Goal: Task Accomplishment & Management: Manage account settings

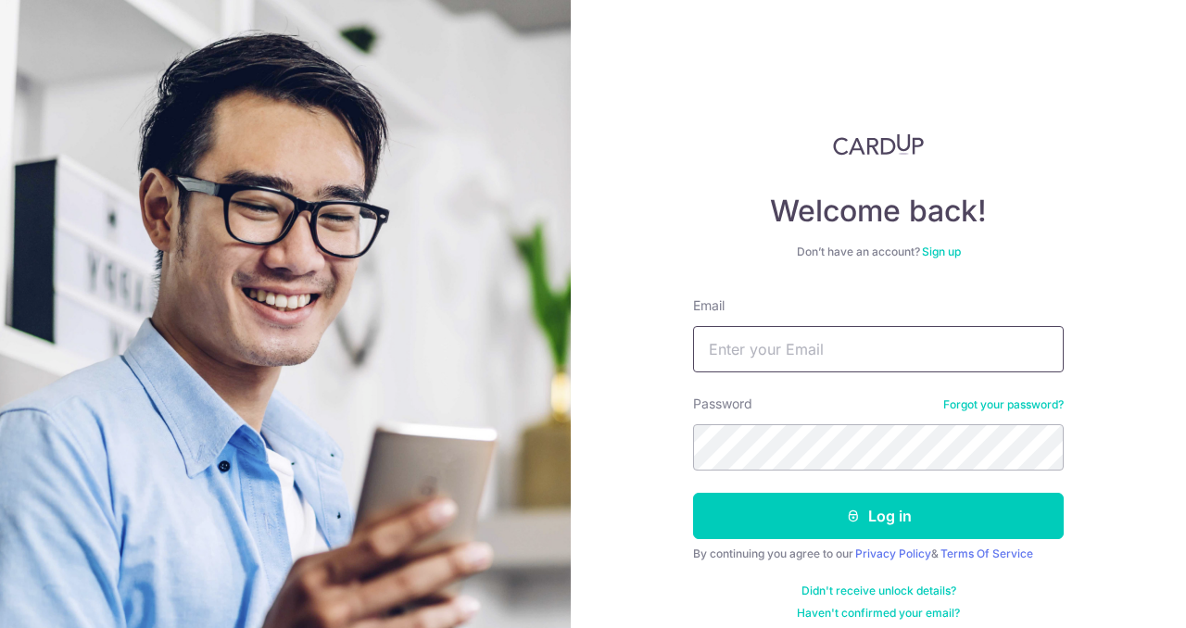
click at [873, 345] on input "Email" at bounding box center [878, 349] width 370 height 46
type input "[EMAIL_ADDRESS][DOMAIN_NAME]"
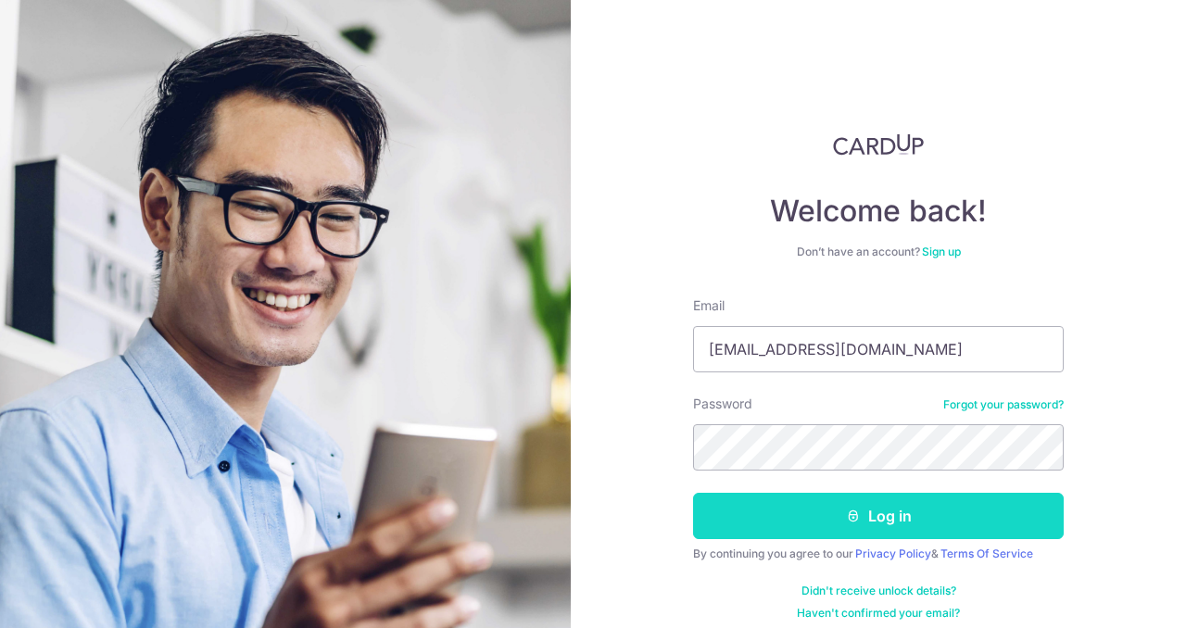
click at [837, 510] on button "Log in" at bounding box center [878, 516] width 370 height 46
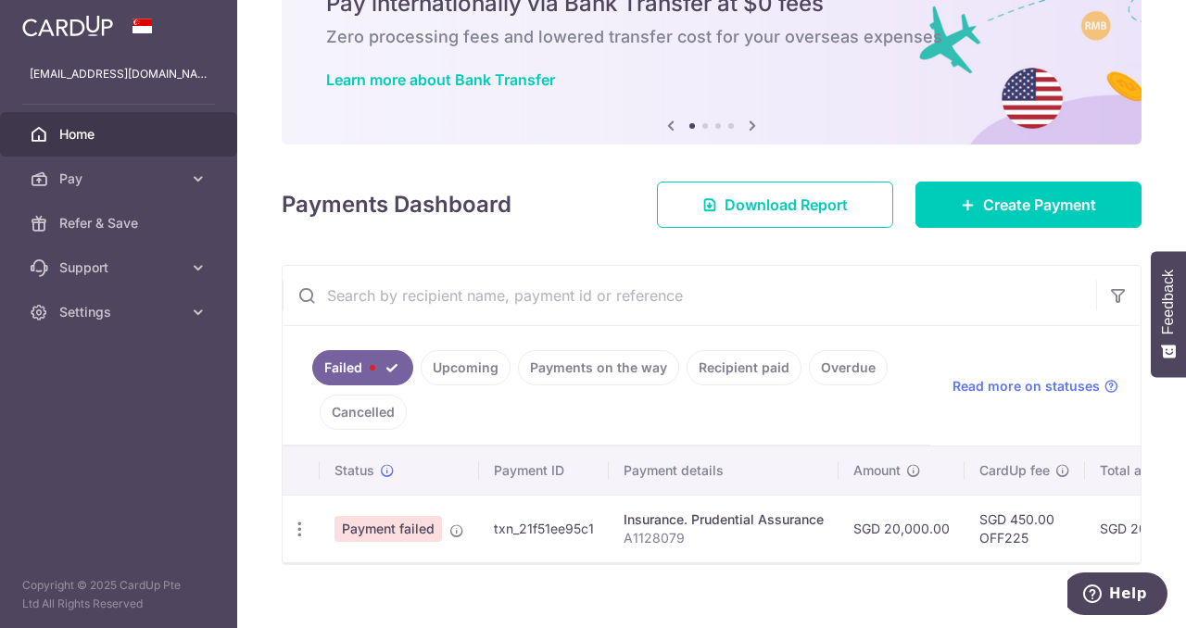
scroll to position [121, 0]
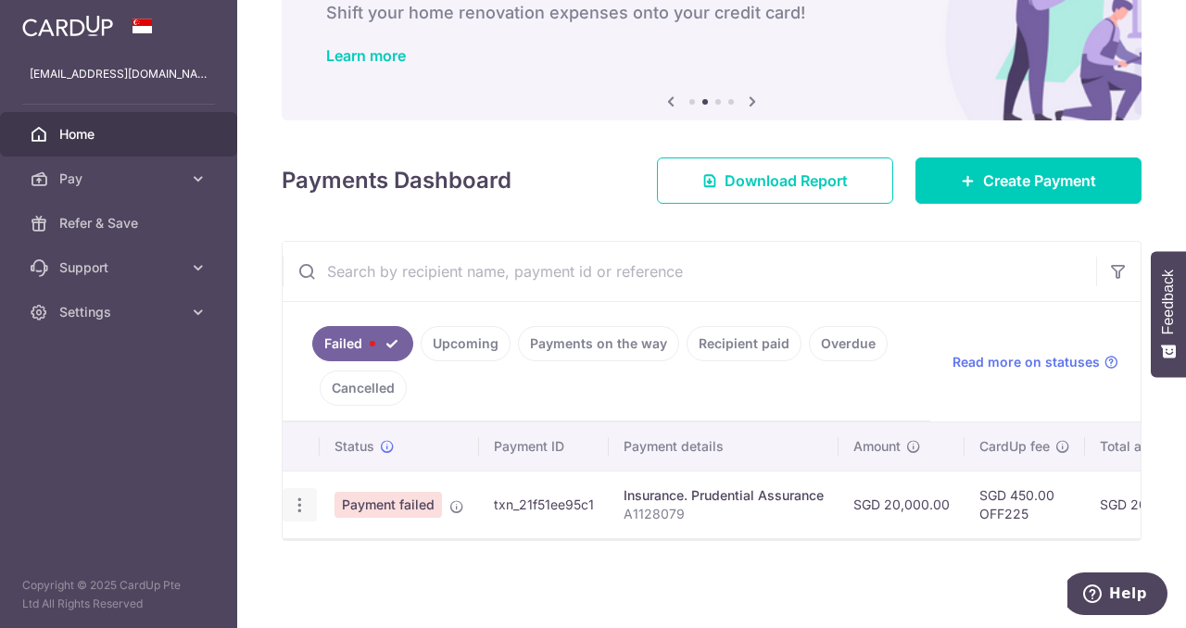
click at [300, 497] on icon "button" at bounding box center [299, 505] width 19 height 19
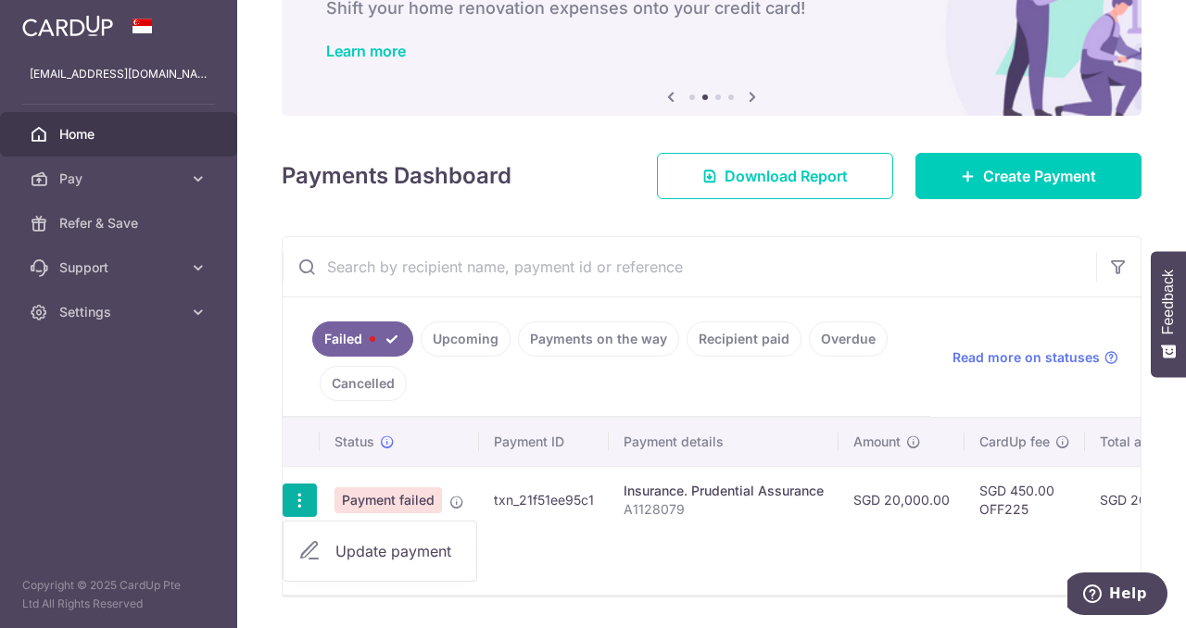
click at [359, 555] on span "Update payment" at bounding box center [398, 551] width 126 height 22
radio input "true"
type input "20,000.00"
type input "A1128079"
type input "OFF225"
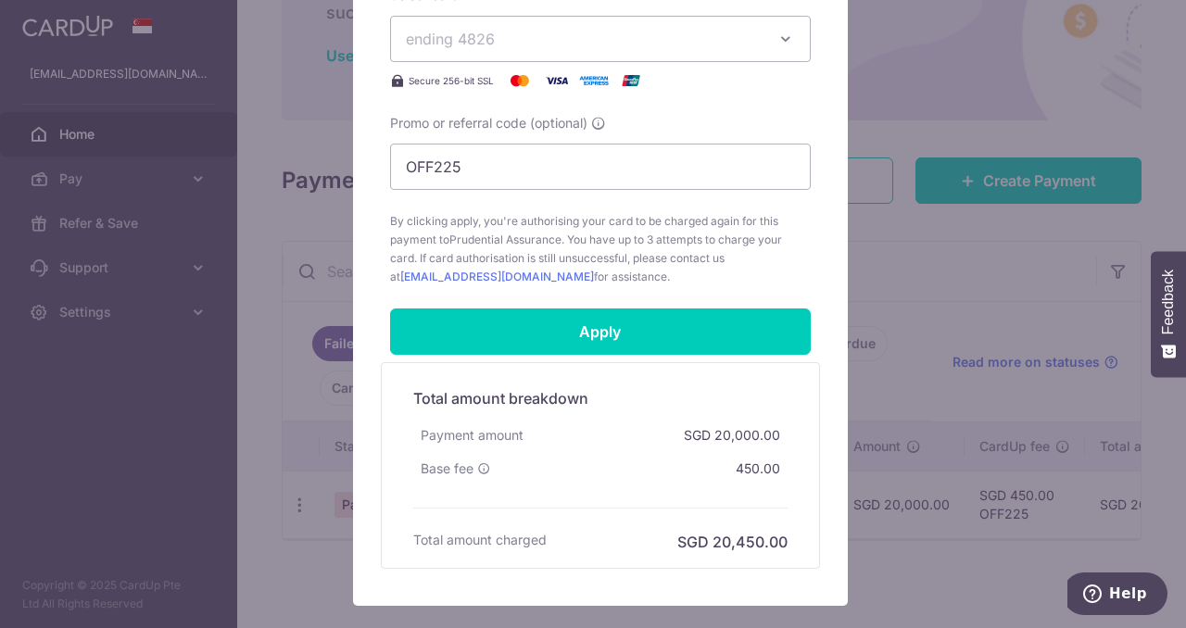
scroll to position [763, 0]
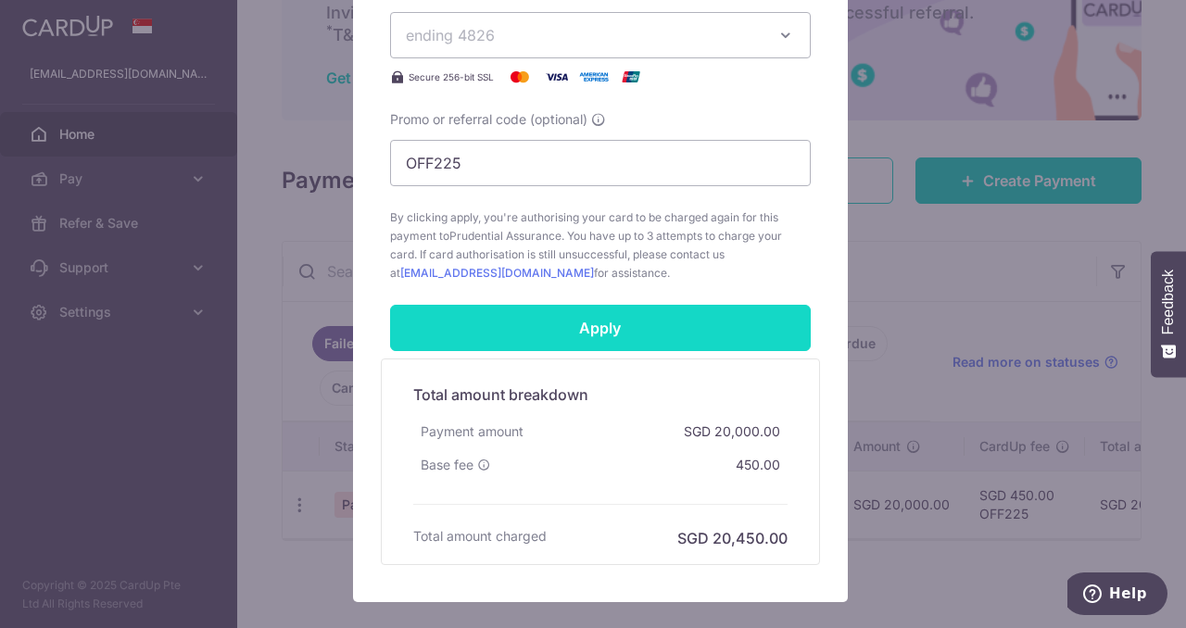
click at [654, 327] on input "Apply" at bounding box center [600, 328] width 421 height 46
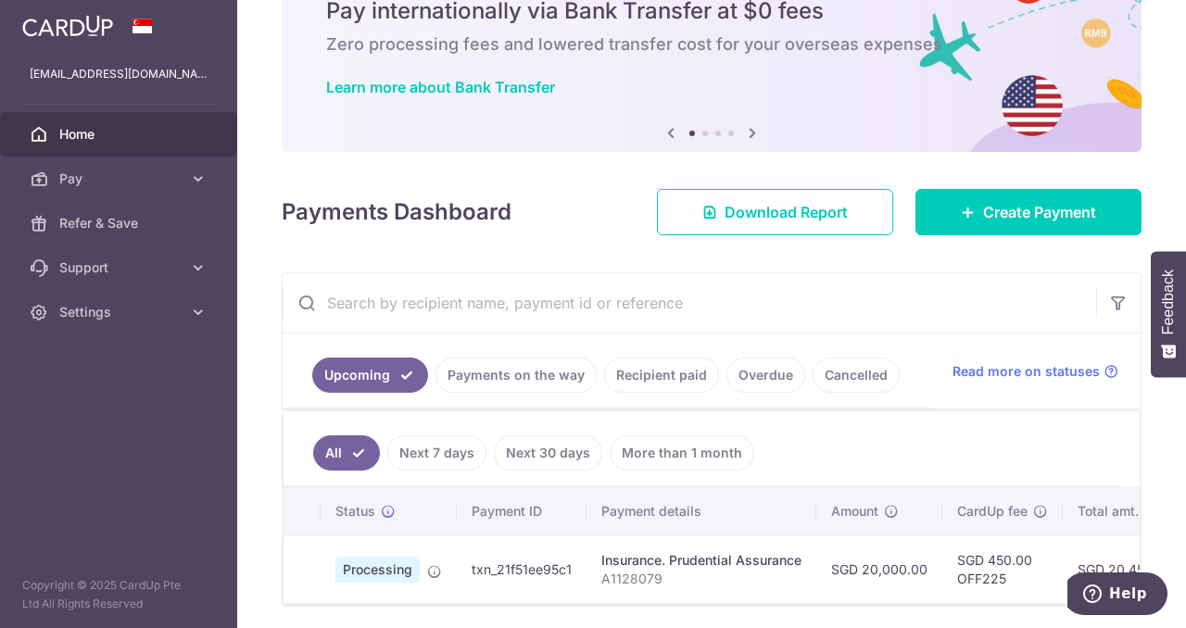
scroll to position [83, 0]
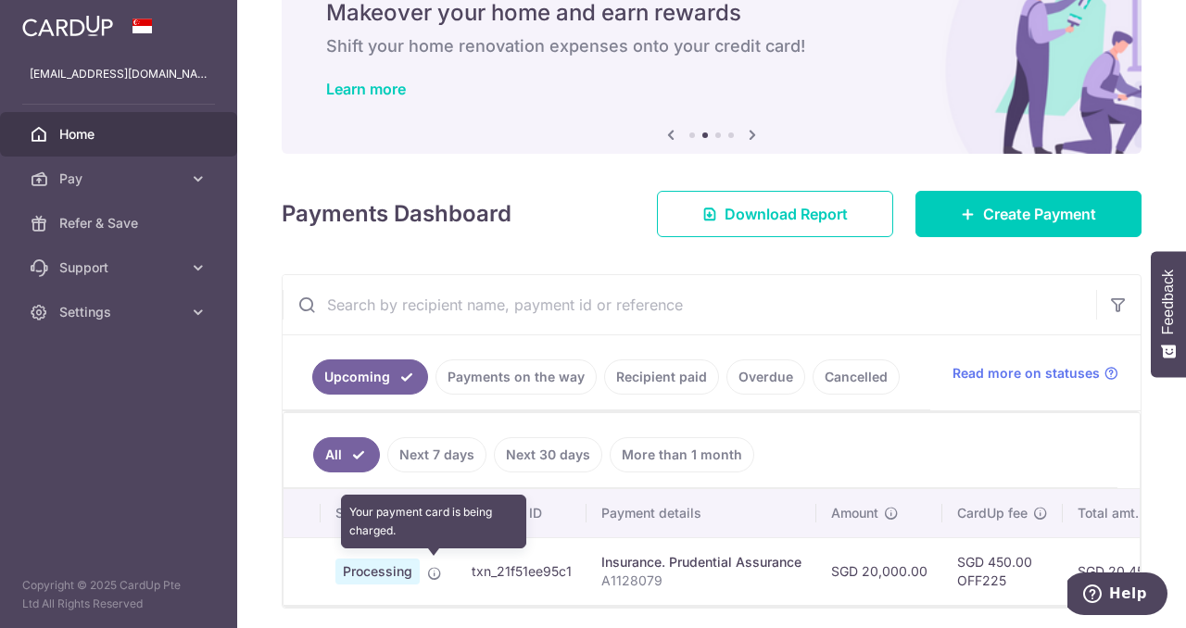
drag, startPoint x: 429, startPoint y: 566, endPoint x: 386, endPoint y: 541, distance: 49.4
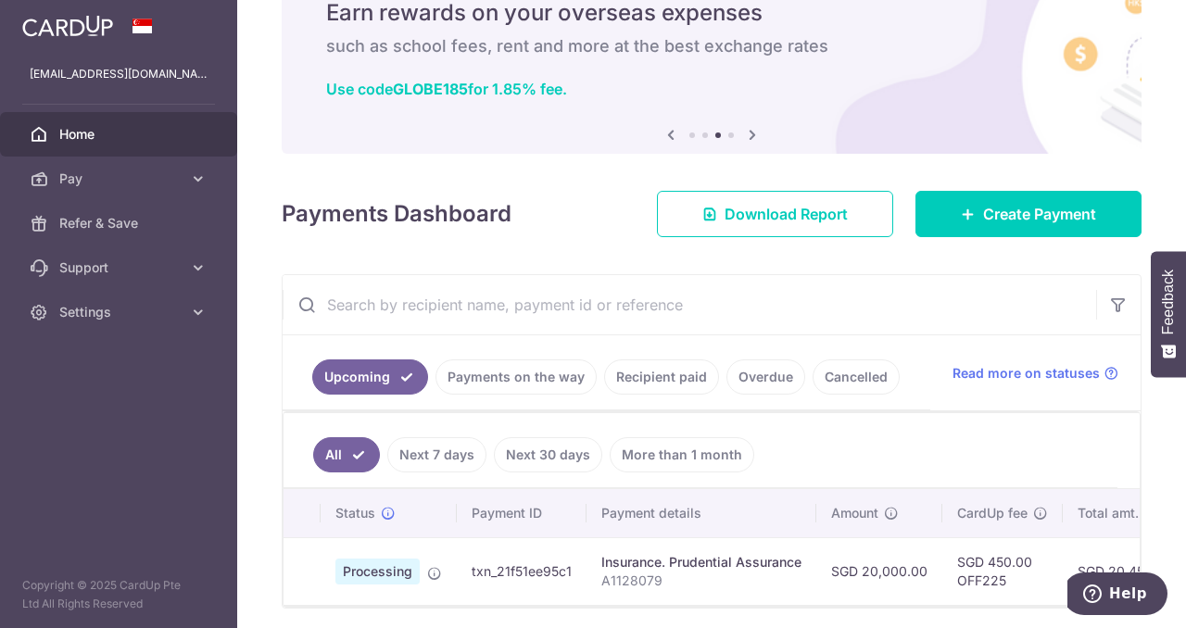
scroll to position [154, 0]
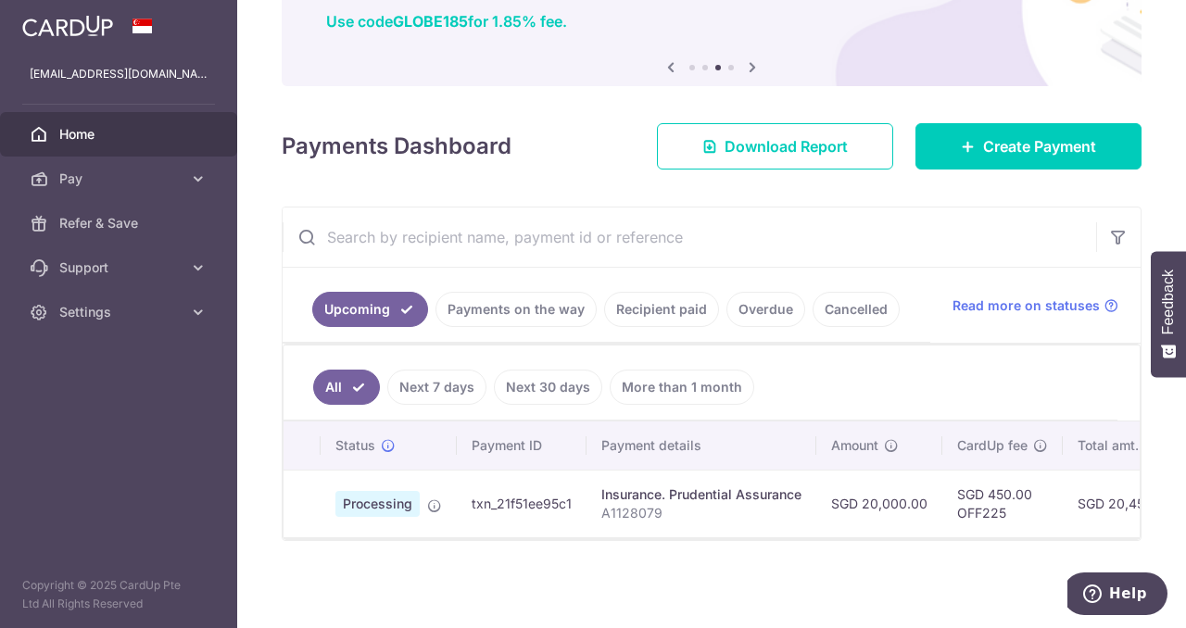
click at [363, 502] on span "Processing" at bounding box center [377, 504] width 84 height 26
drag, startPoint x: 563, startPoint y: 509, endPoint x: 842, endPoint y: 520, distance: 279.0
click at [842, 520] on tr "Processing txn_21f51ee95c1 Insurance. Prudential Assurance A1128079 SGD 20,000.…" at bounding box center [921, 504] width 1276 height 68
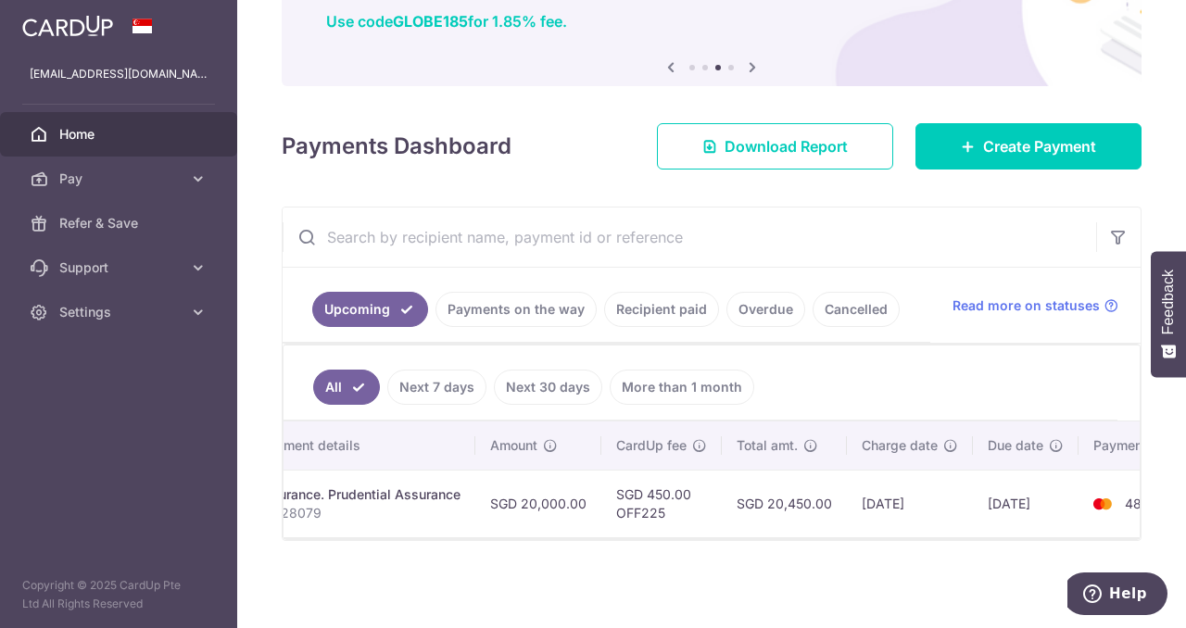
scroll to position [0, 419]
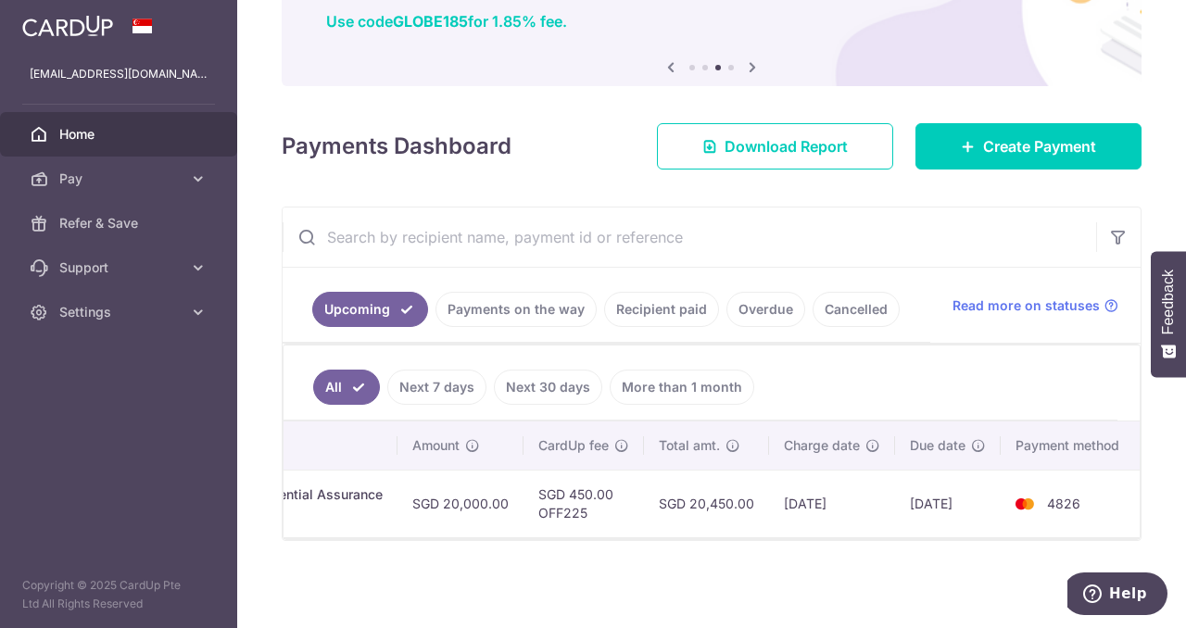
click at [1063, 503] on td "4826" at bounding box center [1070, 504] width 141 height 68
click at [939, 491] on td "[DATE]" at bounding box center [948, 504] width 106 height 68
drag, startPoint x: 810, startPoint y: 498, endPoint x: 701, endPoint y: 488, distance: 108.8
click at [701, 488] on tr "Processing txn_21f51ee95c1 Insurance. Prudential Assurance A1128079 SGD 20,000.…" at bounding box center [503, 504] width 1276 height 68
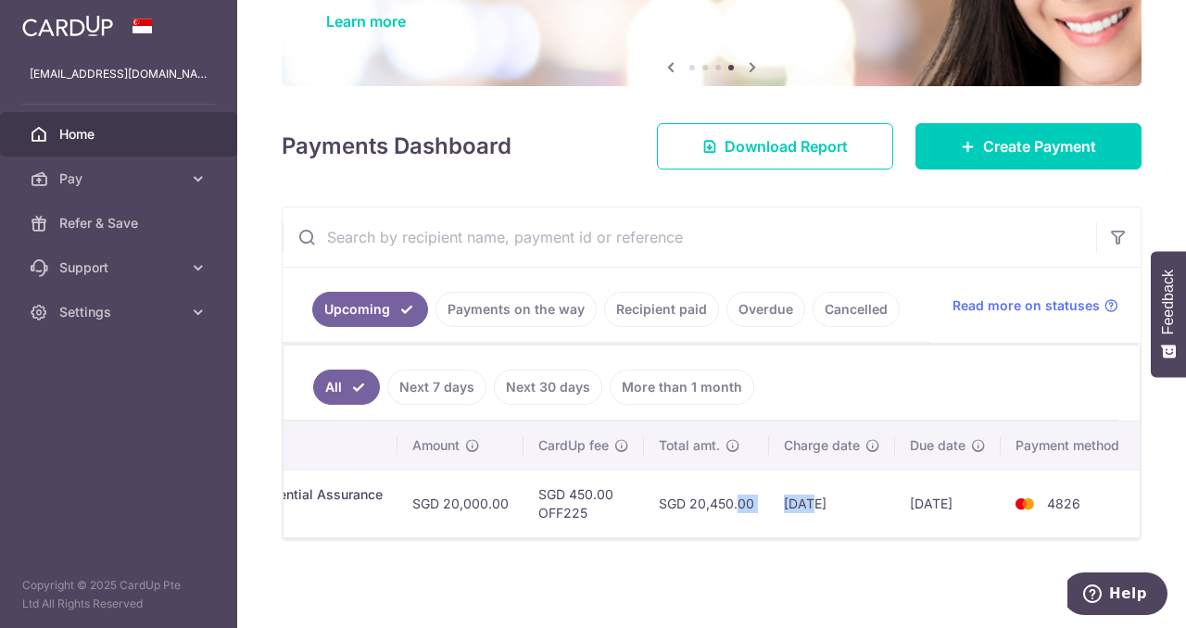
click at [769, 479] on td "[DATE]" at bounding box center [832, 504] width 126 height 68
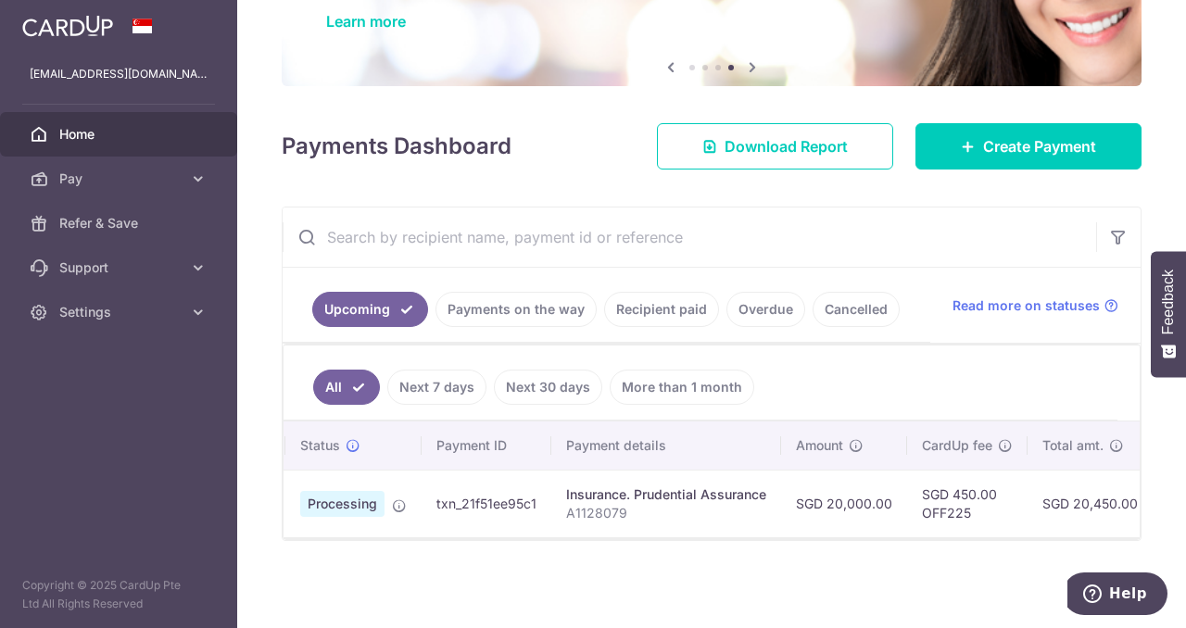
scroll to position [0, 0]
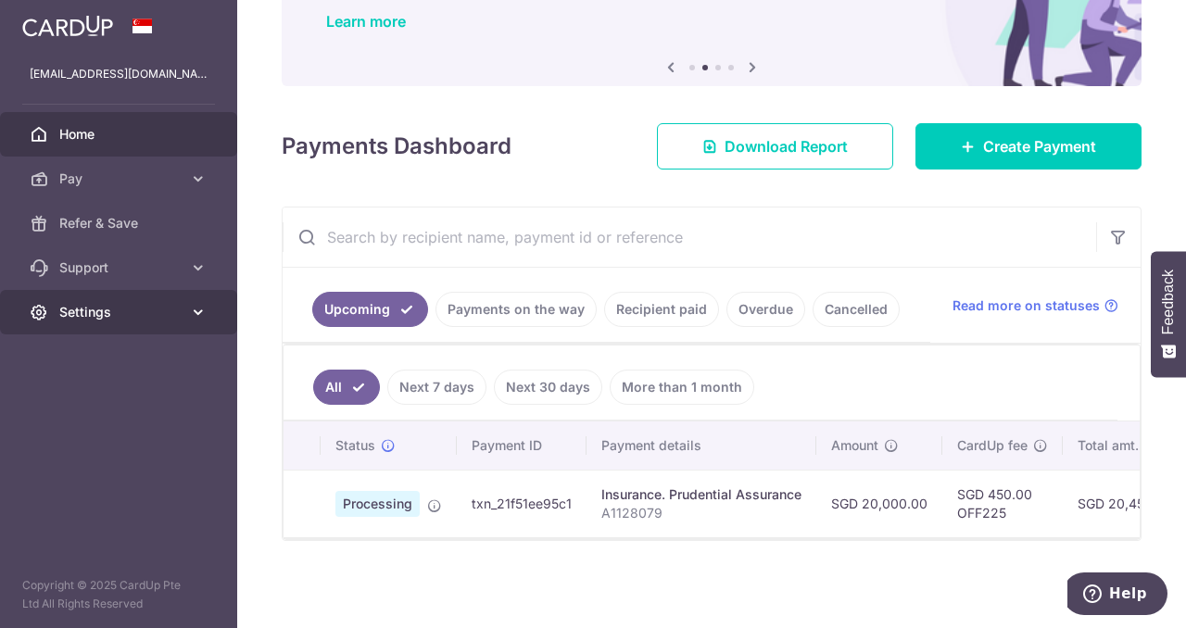
click at [160, 311] on span "Settings" at bounding box center [120, 312] width 122 height 19
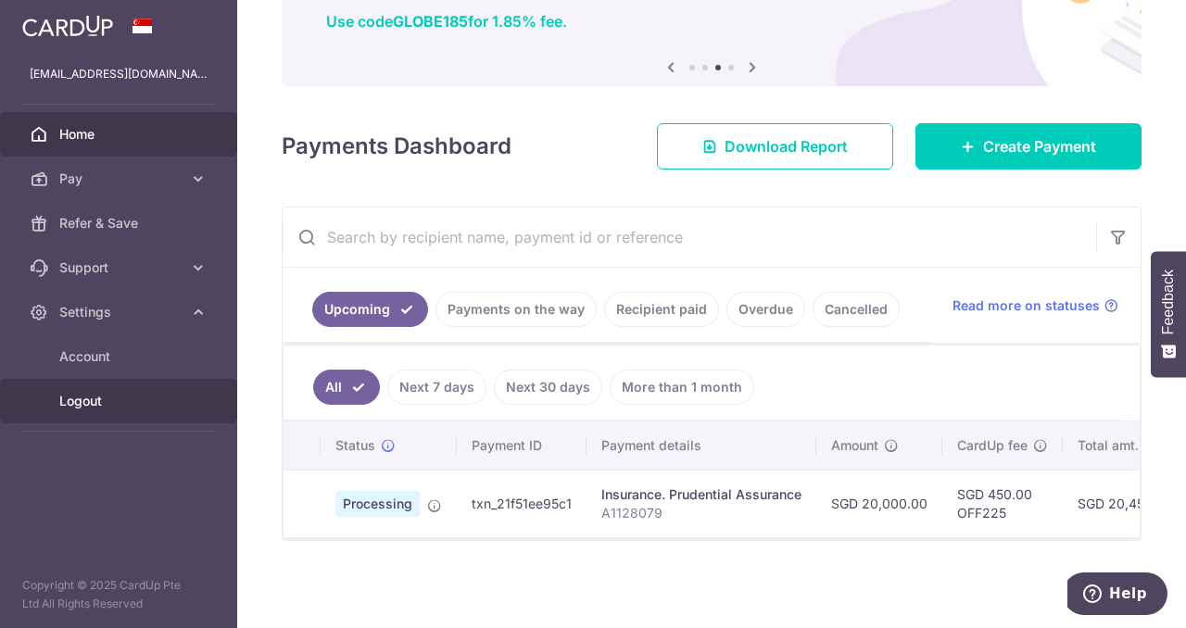
click at [109, 408] on span "Logout" at bounding box center [120, 401] width 122 height 19
